Goal: Task Accomplishment & Management: Use online tool/utility

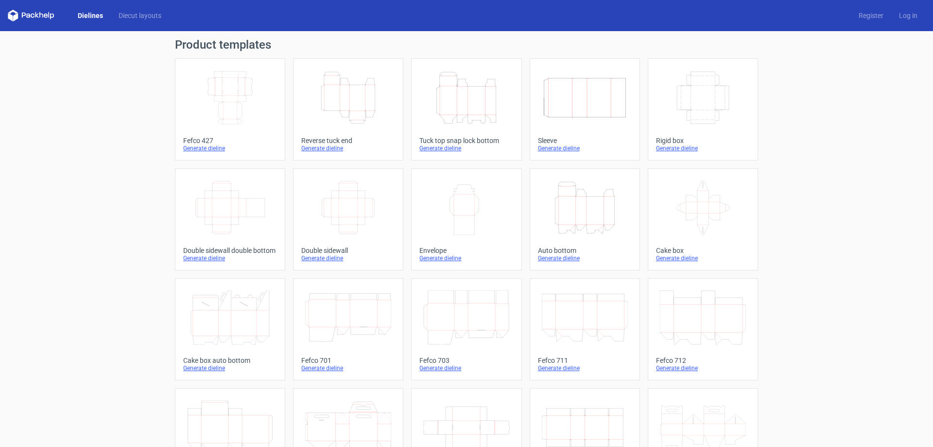
click at [363, 98] on icon "Height Depth Width" at bounding box center [348, 97] width 86 height 54
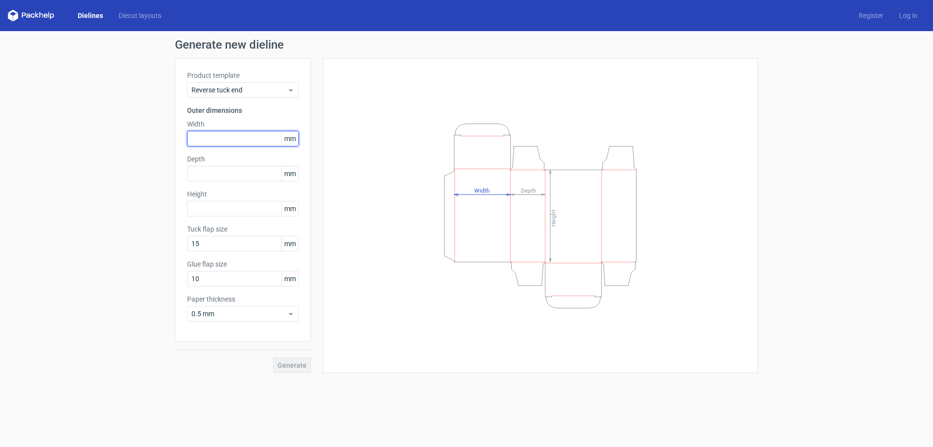
click at [227, 137] on input "text" at bounding box center [243, 139] width 112 height 16
click at [217, 141] on input "text" at bounding box center [243, 139] width 112 height 16
type input "70"
drag, startPoint x: 206, startPoint y: 172, endPoint x: 136, endPoint y: 175, distance: 70.0
click at [137, 175] on div "Generate new dieline Product template Reverse tuck end Outer dimensions Width 7…" at bounding box center [466, 206] width 933 height 350
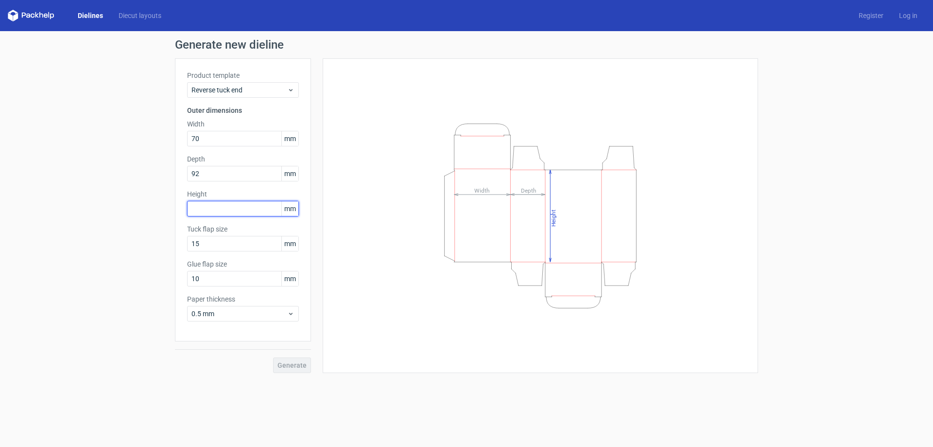
click at [215, 206] on input "text" at bounding box center [243, 209] width 112 height 16
drag, startPoint x: 210, startPoint y: 174, endPoint x: 150, endPoint y: 175, distance: 59.8
click at [150, 175] on div "Generate new dieline Product template Reverse tuck end Outer dimensions Width 7…" at bounding box center [466, 206] width 933 height 350
type input "70"
type input "92"
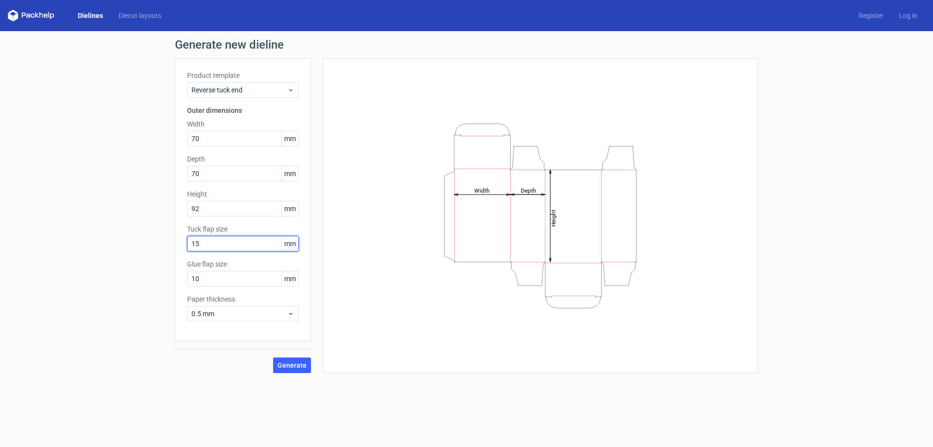
drag, startPoint x: 210, startPoint y: 246, endPoint x: 141, endPoint y: 242, distance: 69.1
click at [141, 242] on div "Generate new dieline Product template Reverse tuck end Outer dimensions Width 7…" at bounding box center [466, 206] width 933 height 350
drag, startPoint x: 207, startPoint y: 279, endPoint x: 163, endPoint y: 271, distance: 44.9
click at [163, 273] on div "Generate new dieline Product template Reverse tuck end Outer dimensions Width 7…" at bounding box center [466, 206] width 933 height 350
type input "15"
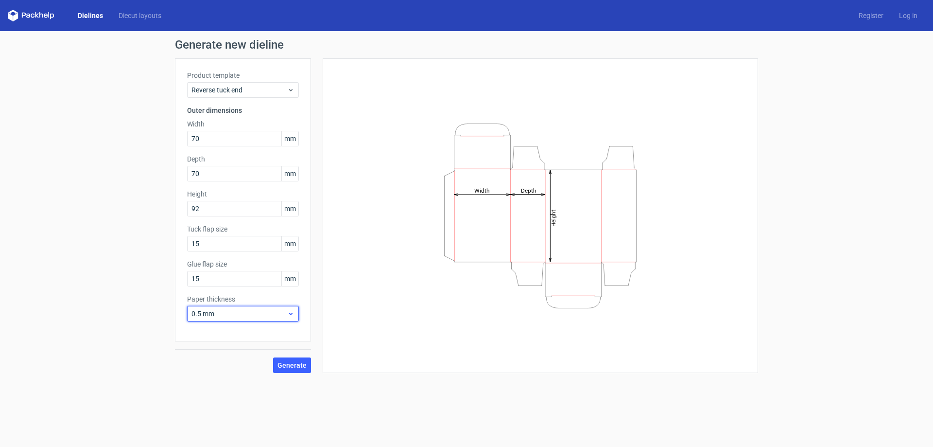
click at [291, 314] on icon at bounding box center [290, 314] width 7 height 8
click at [210, 334] on div "0.4 mm" at bounding box center [243, 335] width 104 height 16
click at [218, 133] on input "70" at bounding box center [243, 139] width 112 height 16
click at [215, 175] on input "70" at bounding box center [243, 174] width 112 height 16
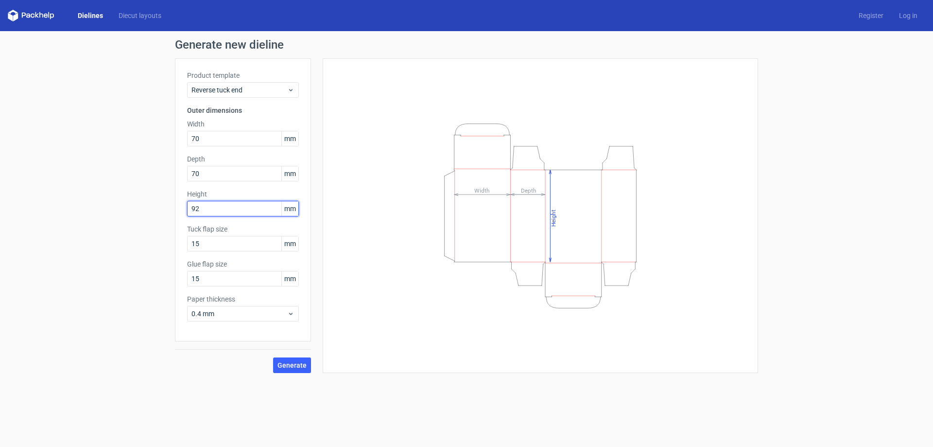
click at [216, 206] on input "92" at bounding box center [243, 209] width 112 height 16
click at [210, 241] on input "15" at bounding box center [243, 244] width 112 height 16
click at [222, 279] on input "15" at bounding box center [243, 279] width 112 height 16
click at [298, 371] on button "Generate" at bounding box center [292, 365] width 38 height 16
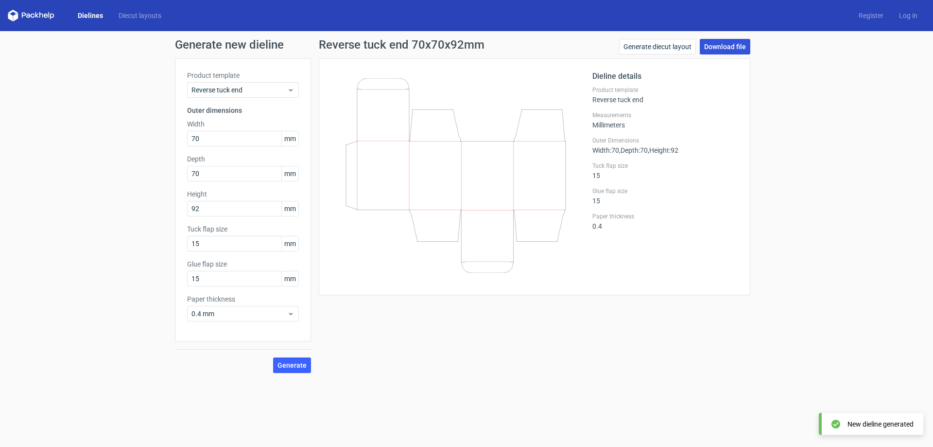
click at [727, 50] on link "Download file" at bounding box center [725, 47] width 51 height 16
drag, startPoint x: 228, startPoint y: 139, endPoint x: 102, endPoint y: 140, distance: 125.9
click at [104, 140] on div "Generate new dieline Product template Reverse tuck end Outer dimensions Width 7…" at bounding box center [466, 206] width 933 height 350
type input "97"
type input "72"
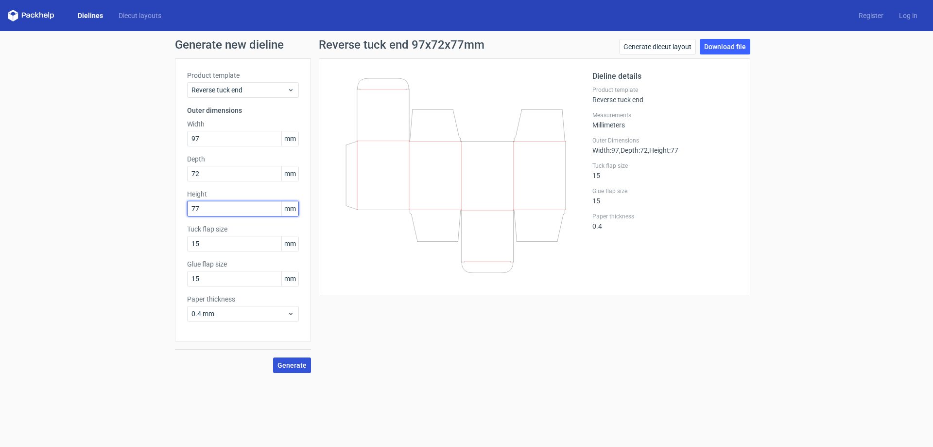
type input "77"
click at [300, 365] on span "Generate" at bounding box center [292, 365] width 29 height 7
click at [729, 45] on link "Download file" at bounding box center [725, 47] width 51 height 16
click at [472, 314] on div "Reverse tuck end 97x72x77mm Generate diecut layout Download file Dieline detail…" at bounding box center [534, 206] width 447 height 334
click at [218, 134] on input "97" at bounding box center [243, 139] width 112 height 16
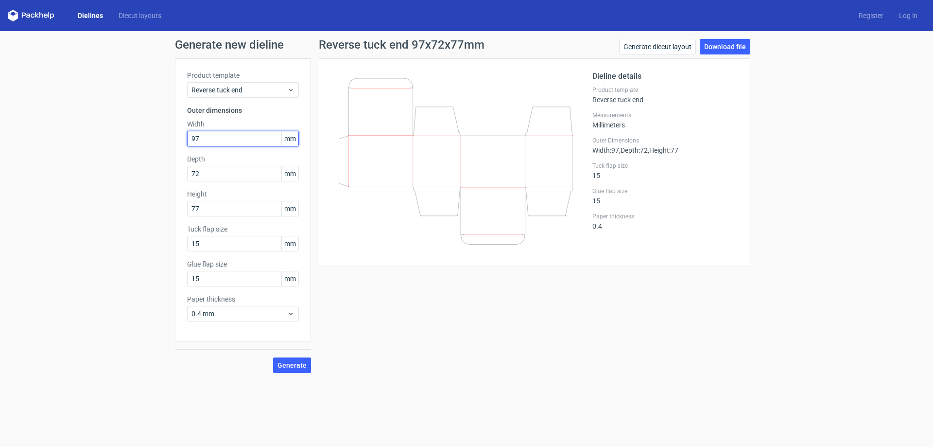
drag, startPoint x: 219, startPoint y: 136, endPoint x: 88, endPoint y: 139, distance: 131.3
click at [88, 139] on div "Generate new dieline Product template Reverse tuck end Outer dimensions Width 9…" at bounding box center [466, 206] width 933 height 350
type input "110"
drag, startPoint x: 207, startPoint y: 177, endPoint x: 100, endPoint y: 176, distance: 107.4
click at [101, 176] on div "Generate new dieline Product template Reverse tuck end Outer dimensions Width 1…" at bounding box center [466, 206] width 933 height 350
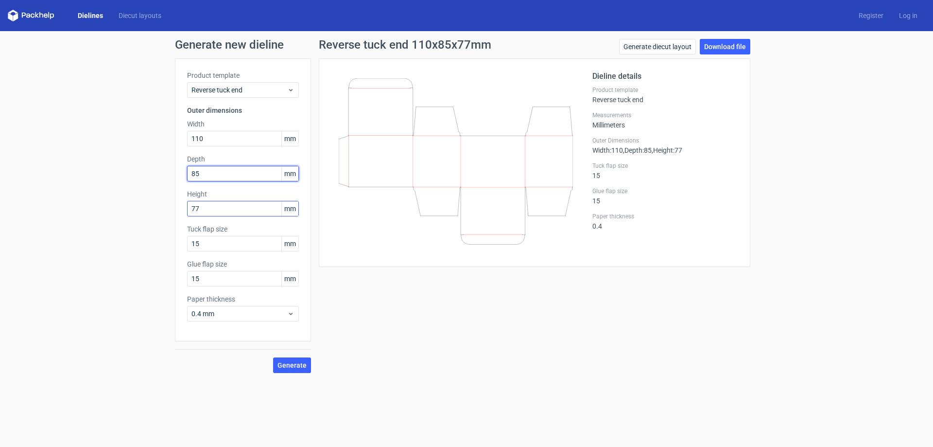
type input "85"
drag, startPoint x: 207, startPoint y: 210, endPoint x: 145, endPoint y: 198, distance: 62.9
click at [145, 198] on div "Generate new dieline Product template Reverse tuck end Outer dimensions Width 1…" at bounding box center [466, 206] width 933 height 350
type input "100"
click at [299, 369] on button "Generate" at bounding box center [292, 365] width 38 height 16
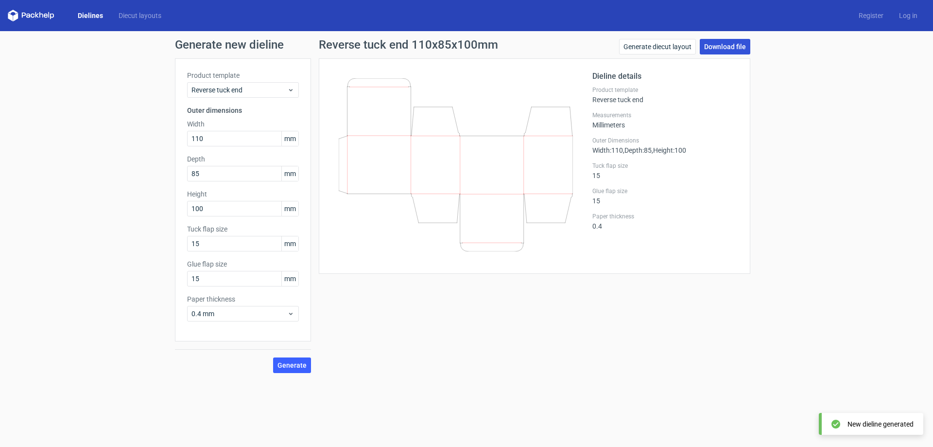
click at [735, 44] on link "Download file" at bounding box center [725, 47] width 51 height 16
